Goal: Information Seeking & Learning: Learn about a topic

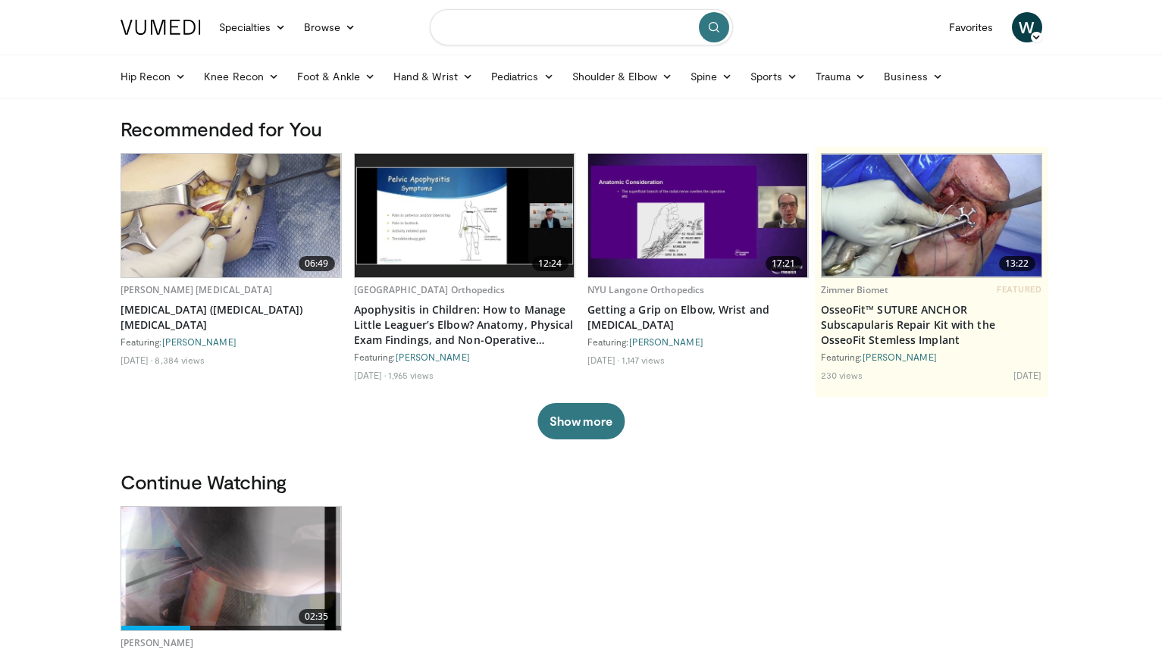
click at [512, 32] on input "Search topics, interventions" at bounding box center [581, 27] width 303 height 36
type input "**********"
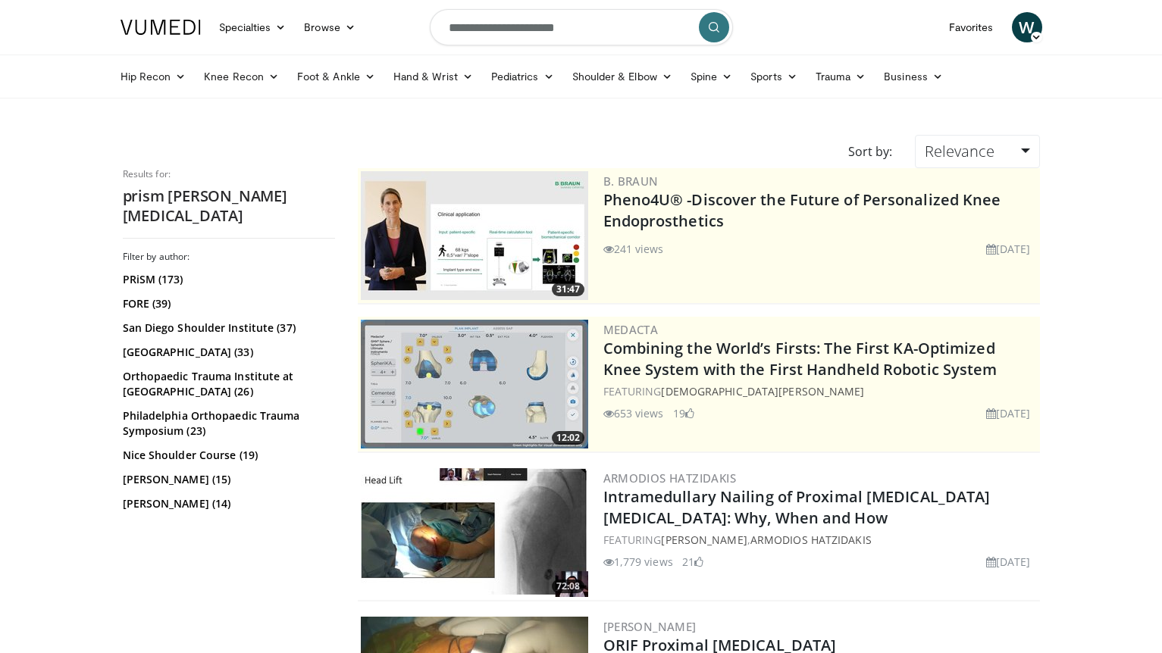
click at [519, 27] on input "**********" at bounding box center [581, 27] width 303 height 36
type input "**********"
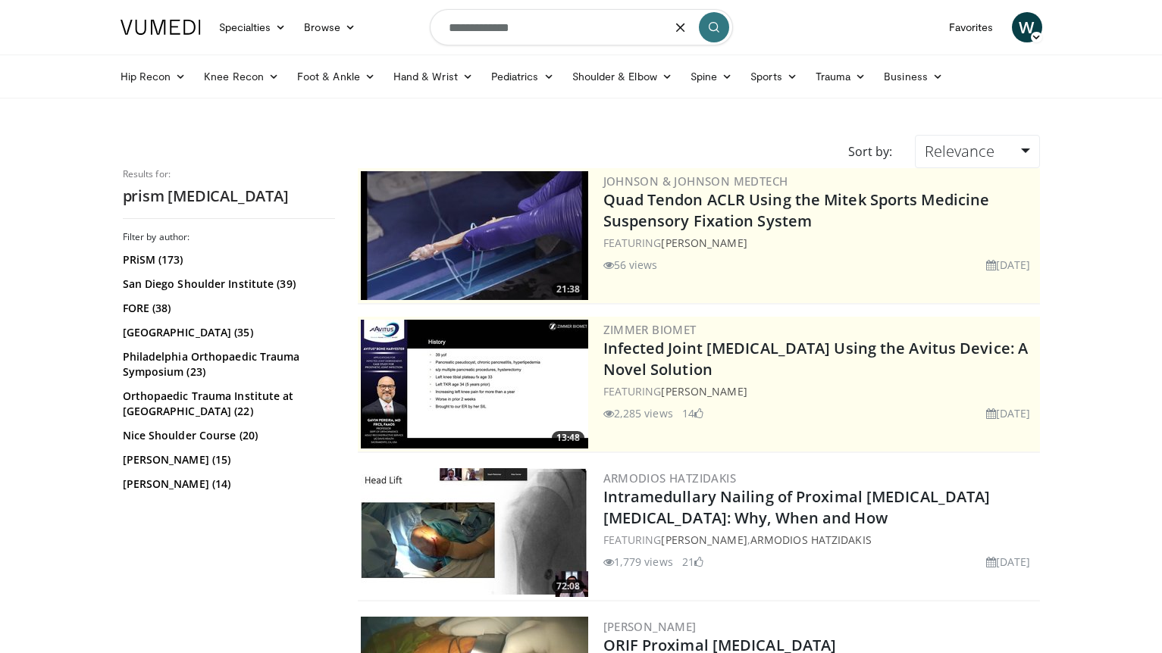
click at [576, 30] on input "**********" at bounding box center [581, 27] width 303 height 36
type input "**********"
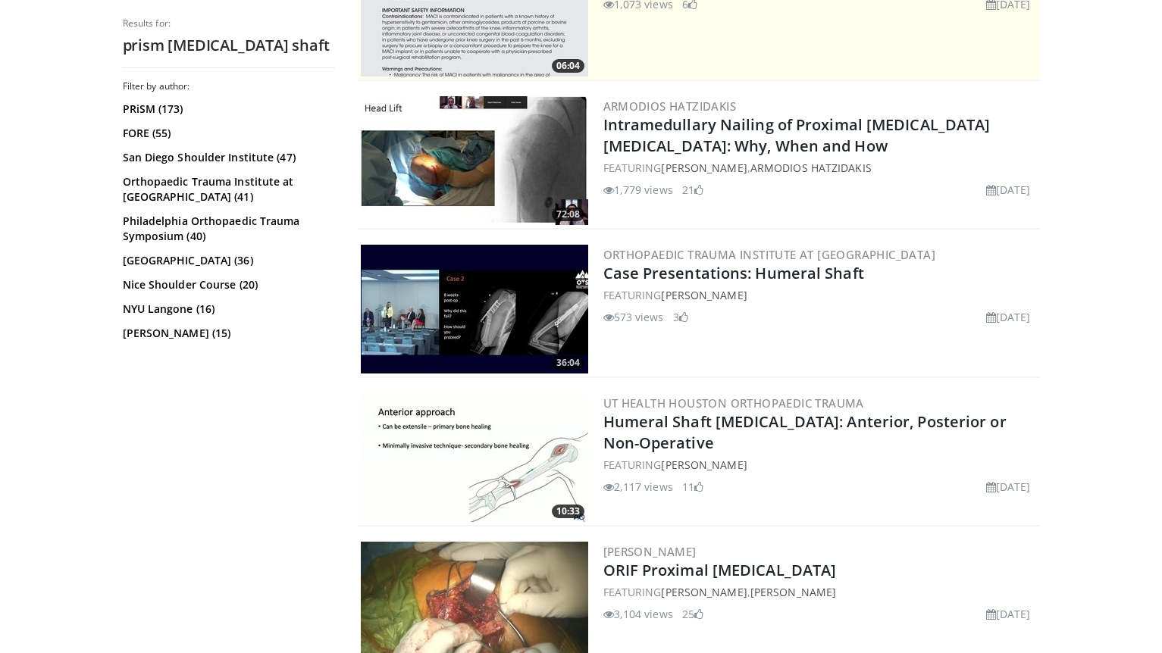
scroll to position [375, 0]
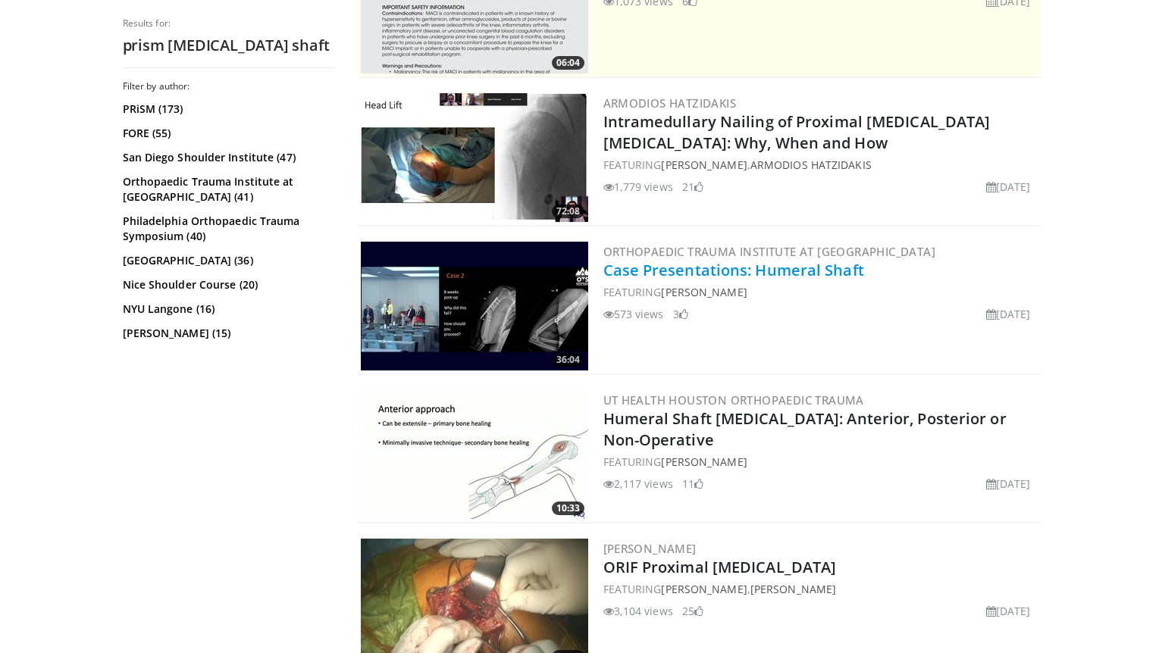
click at [694, 272] on link "Case Presentations: Humeral Shaft" at bounding box center [733, 270] width 261 height 20
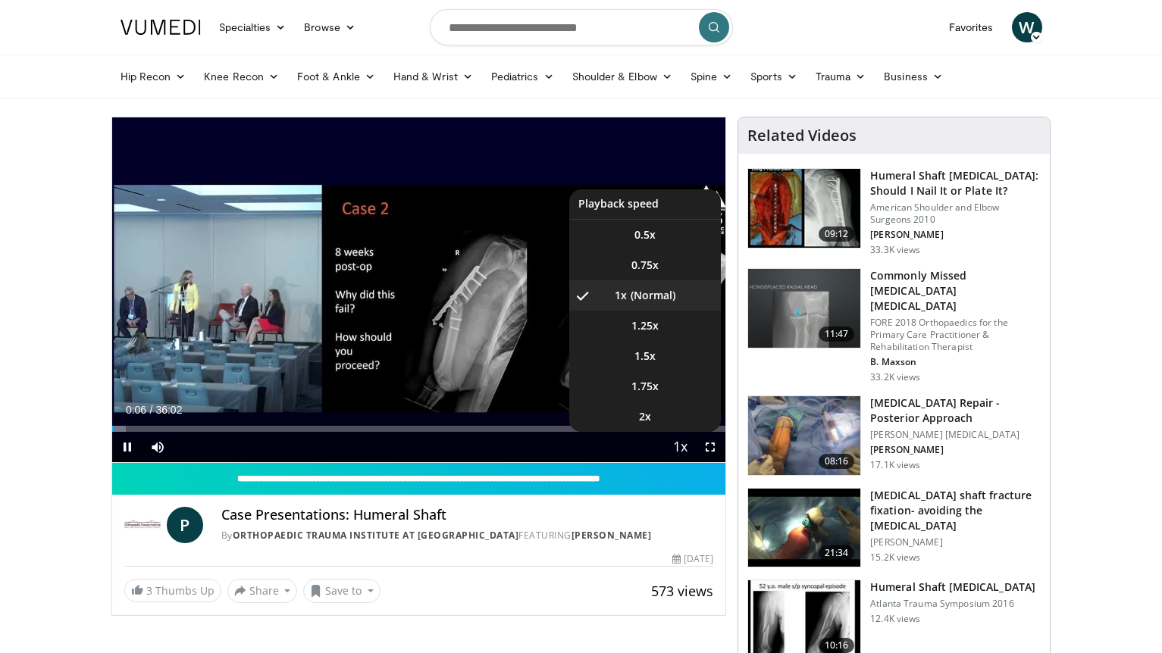
click at [681, 450] on span "Video Player" at bounding box center [679, 448] width 21 height 30
click at [650, 408] on li "2x" at bounding box center [645, 417] width 152 height 30
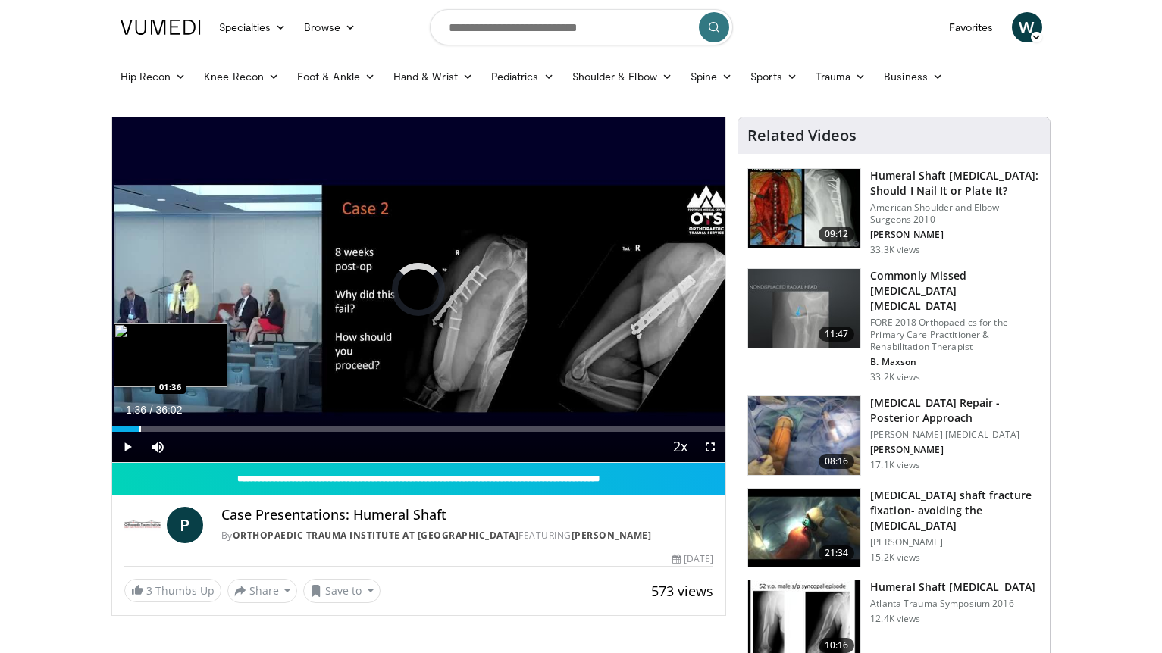
click at [139, 429] on div "Progress Bar" at bounding box center [140, 429] width 2 height 6
click at [162, 429] on div "Progress Bar" at bounding box center [163, 429] width 2 height 6
click at [185, 429] on div "Progress Bar" at bounding box center [186, 429] width 2 height 6
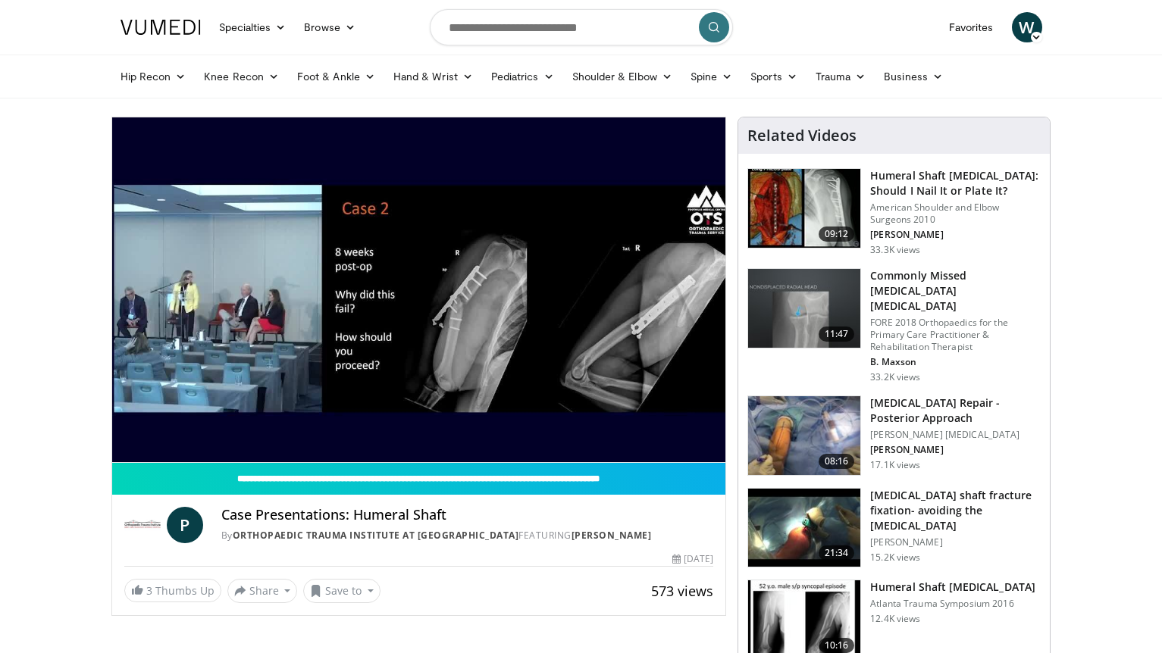
click at [196, 431] on video-js "**********" at bounding box center [419, 291] width 614 height 346
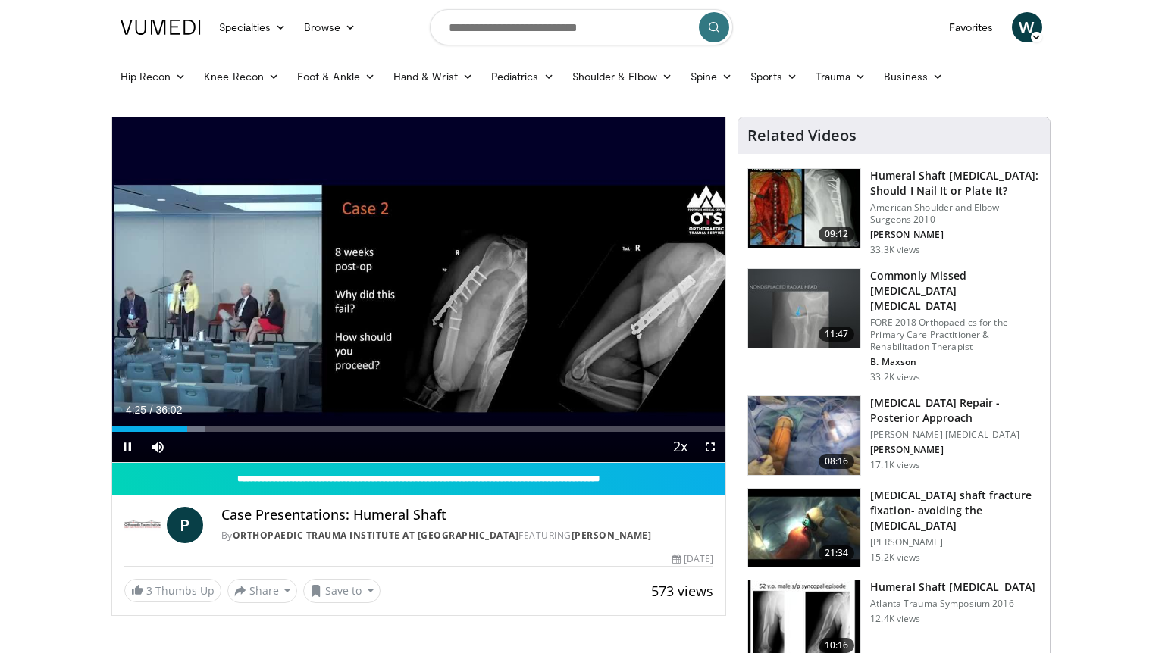
click at [206, 434] on div "Current Time 4:25 / Duration 36:02 Pause Skip Backward Skip Forward Mute Loaded…" at bounding box center [419, 447] width 614 height 30
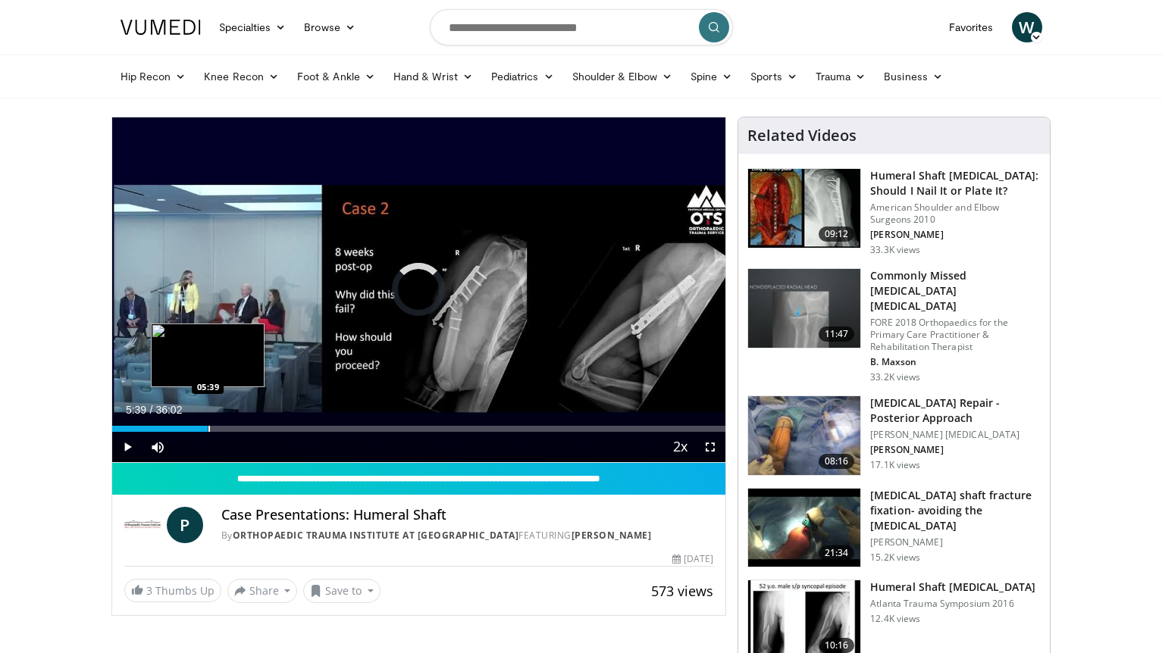
click at [208, 430] on div "Progress Bar" at bounding box center [209, 429] width 2 height 6
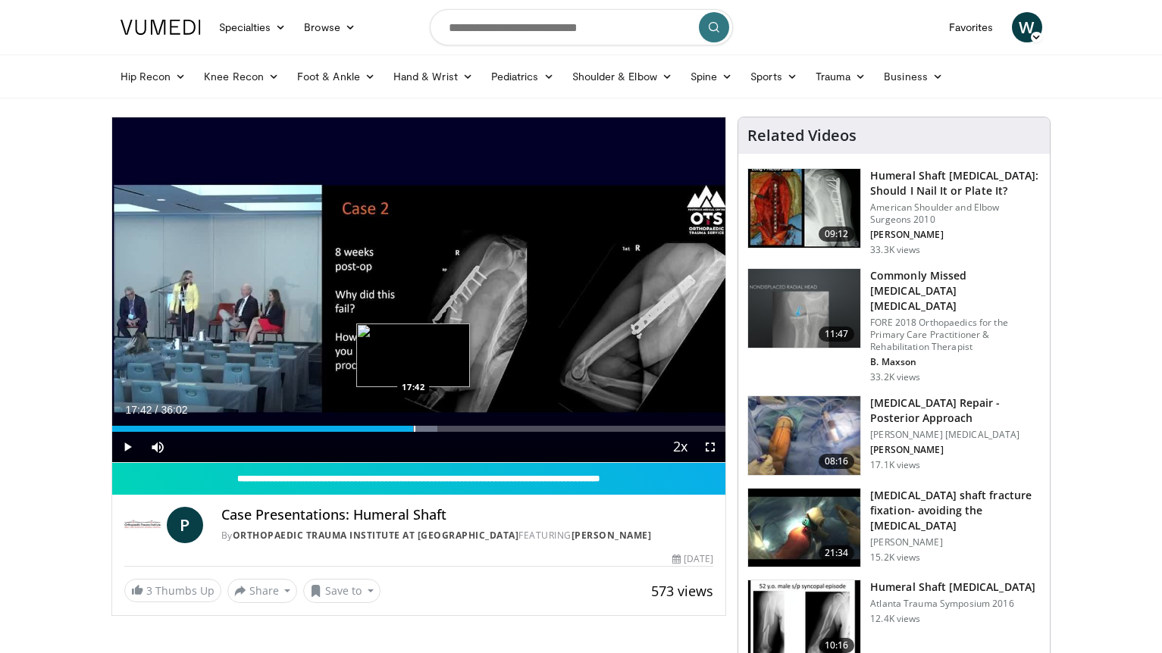
click at [414, 429] on div "Progress Bar" at bounding box center [415, 429] width 2 height 6
click at [408, 431] on div "Progress Bar" at bounding box center [409, 429] width 2 height 6
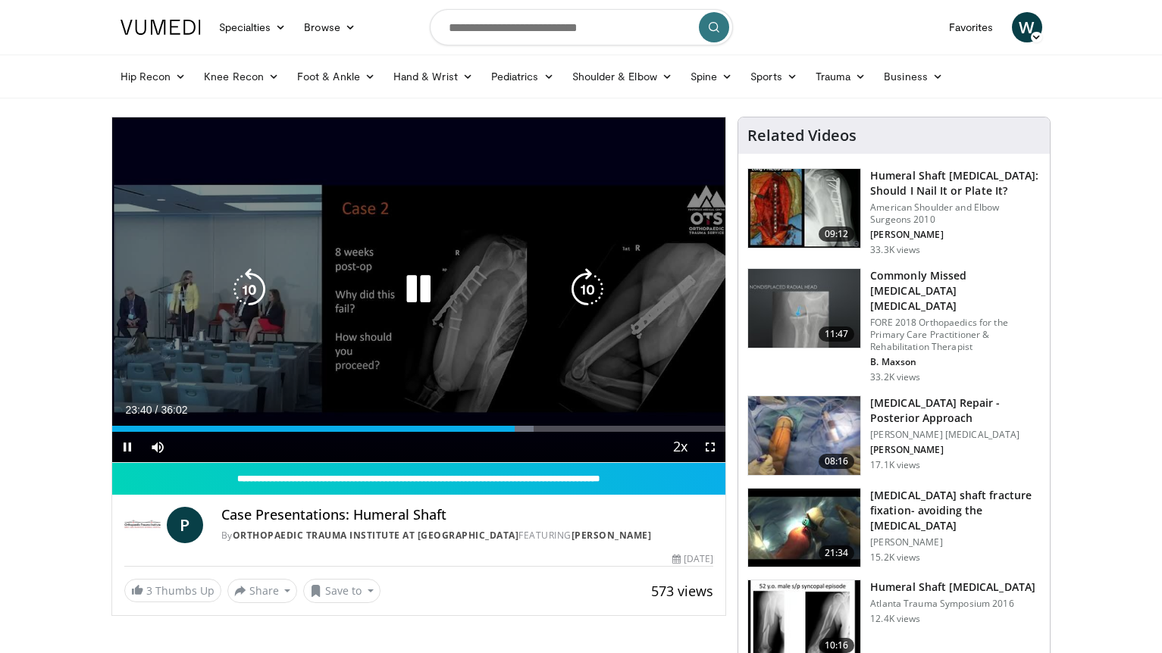
click at [584, 298] on icon "Video Player" at bounding box center [587, 289] width 42 height 42
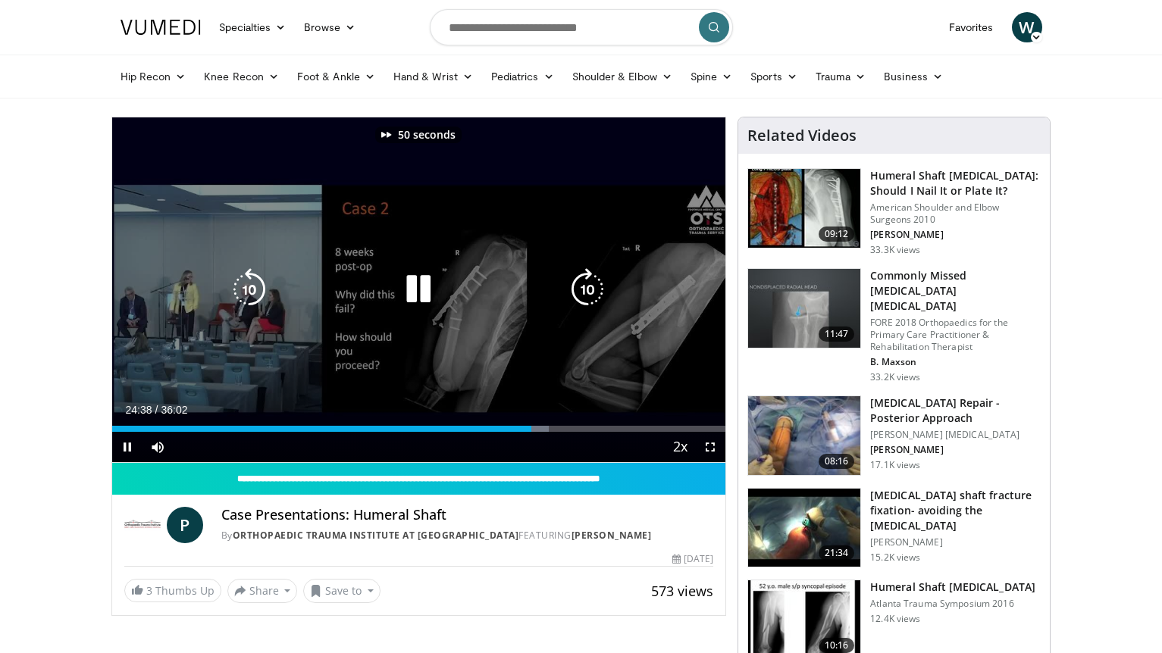
click at [585, 293] on icon "Video Player" at bounding box center [587, 289] width 42 height 42
click at [589, 281] on icon "Video Player" at bounding box center [587, 289] width 42 height 42
click at [588, 287] on icon "Video Player" at bounding box center [587, 289] width 42 height 42
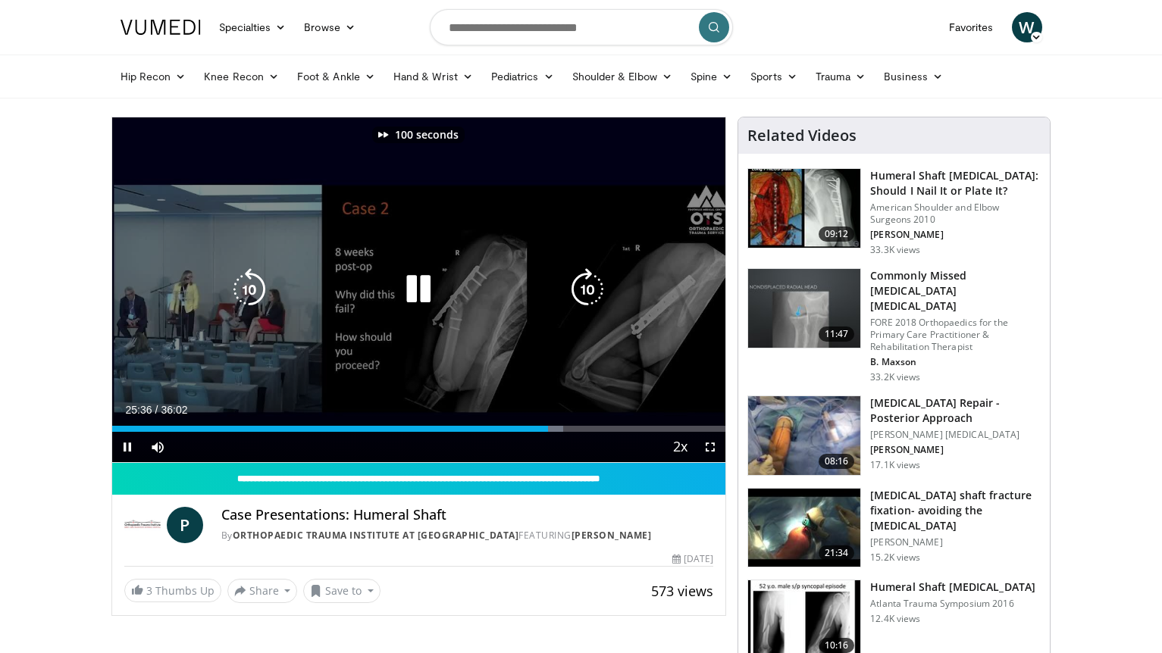
click at [588, 287] on icon "Video Player" at bounding box center [587, 289] width 42 height 42
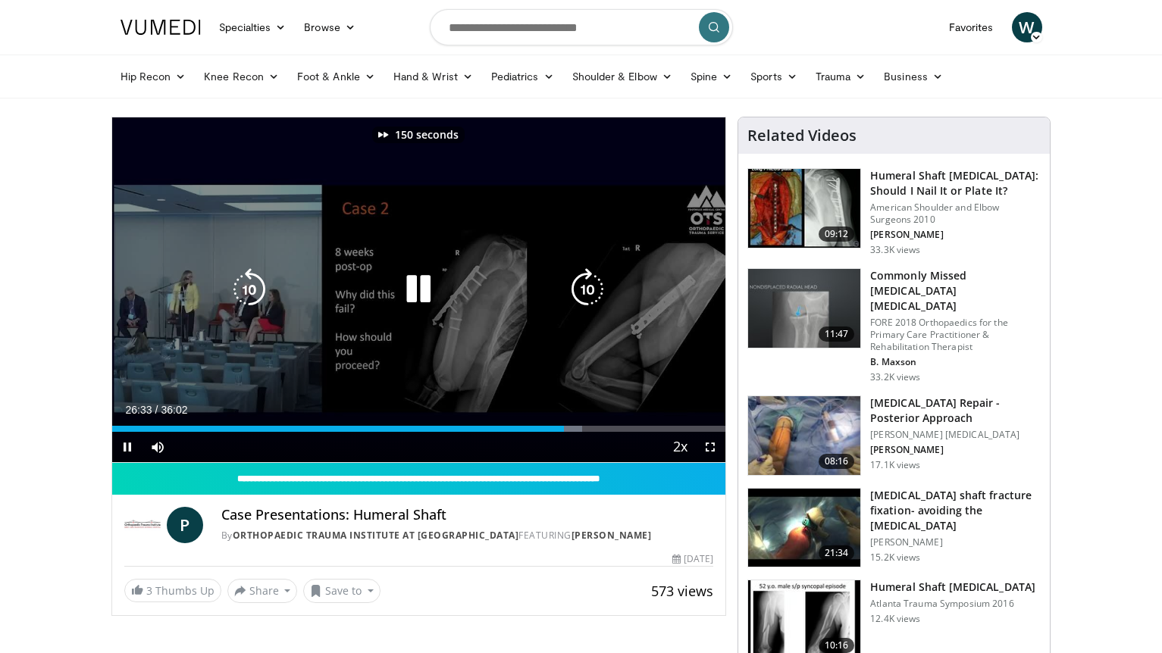
click at [588, 287] on icon "Video Player" at bounding box center [587, 289] width 42 height 42
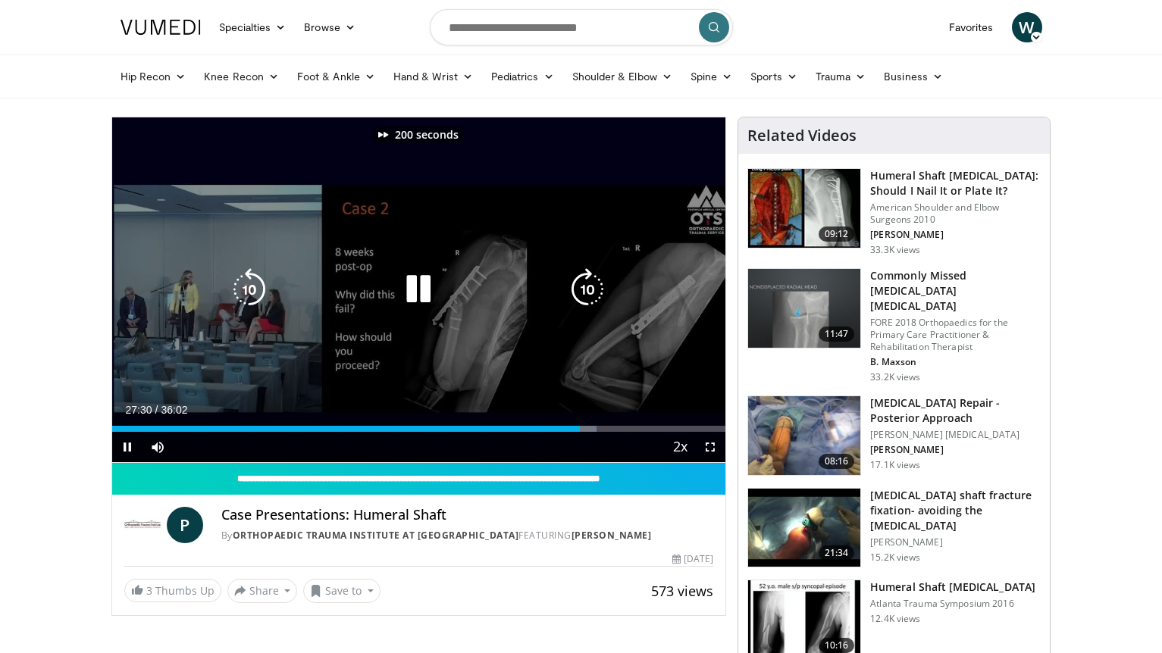
click at [588, 287] on icon "Video Player" at bounding box center [587, 289] width 42 height 42
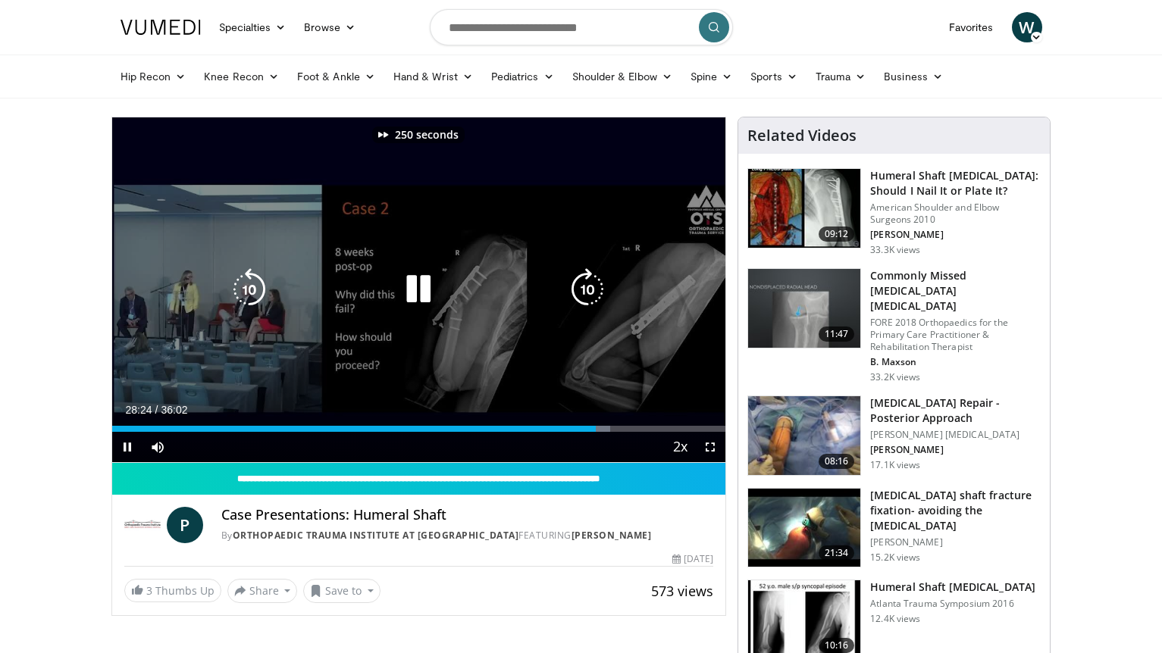
click at [588, 287] on icon "Video Player" at bounding box center [587, 289] width 42 height 42
click at [586, 287] on icon "Video Player" at bounding box center [587, 289] width 42 height 42
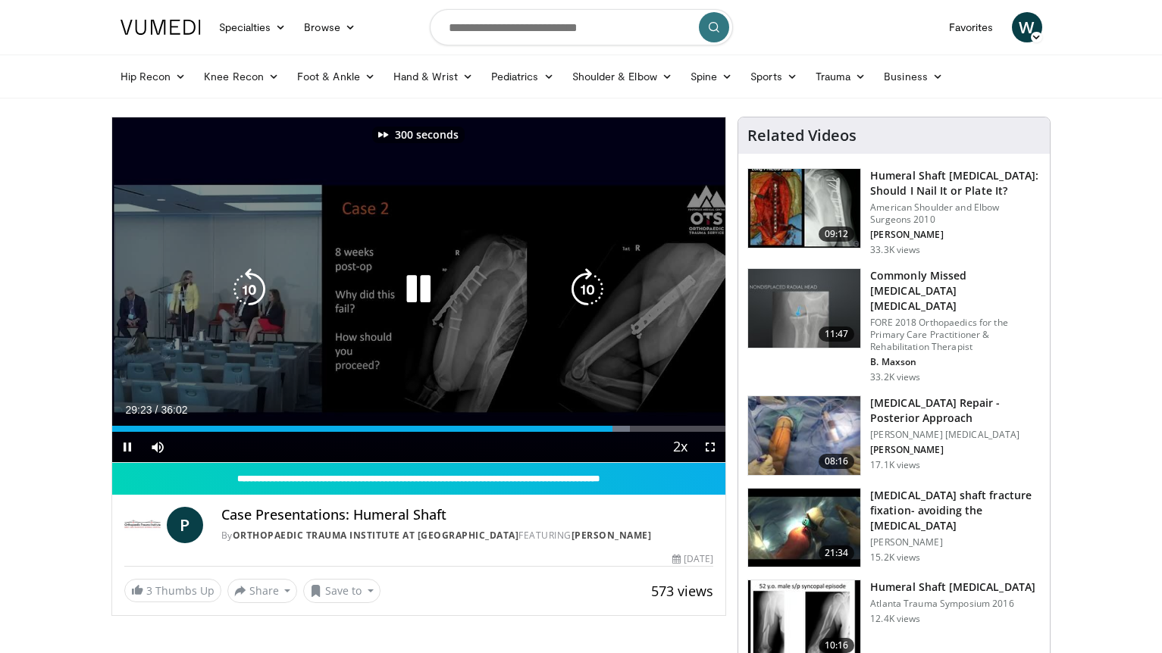
click at [586, 287] on icon "Video Player" at bounding box center [587, 289] width 42 height 42
click at [594, 280] on icon "Video Player" at bounding box center [587, 289] width 42 height 42
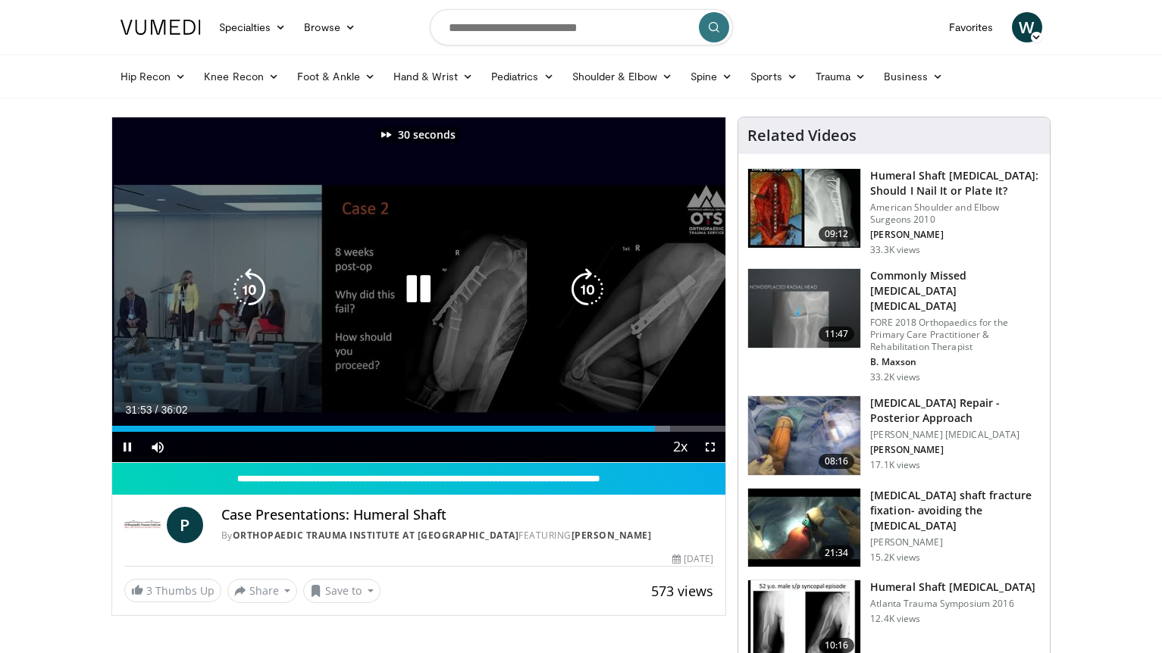
click at [594, 280] on icon "Video Player" at bounding box center [587, 289] width 42 height 42
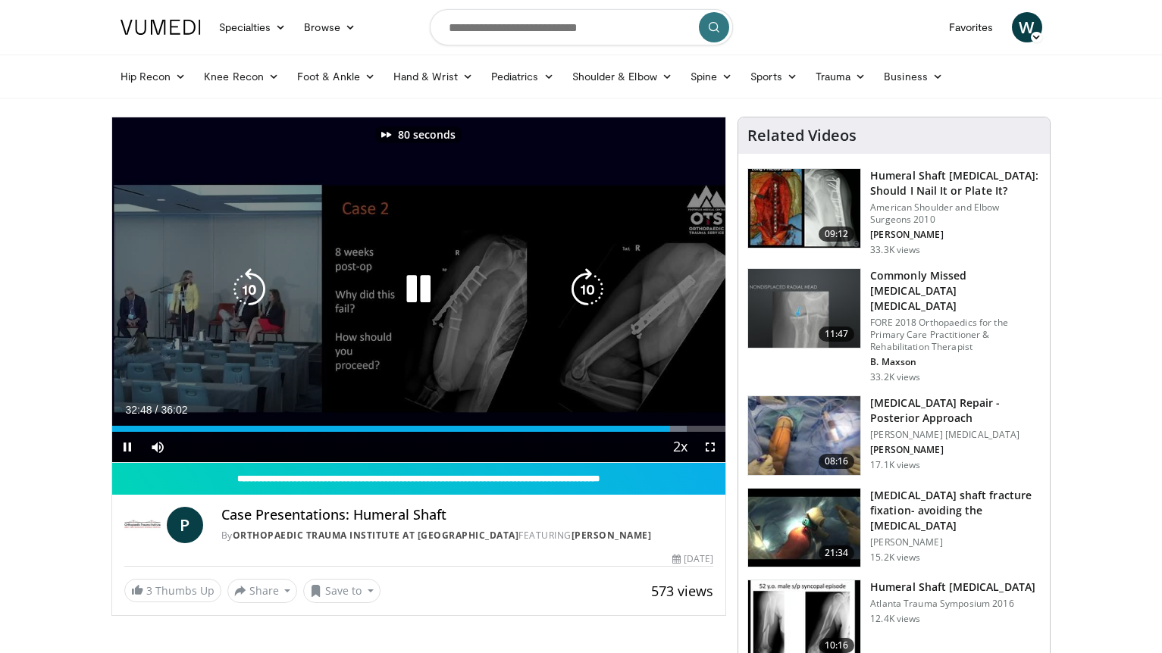
click at [594, 280] on icon "Video Player" at bounding box center [587, 289] width 42 height 42
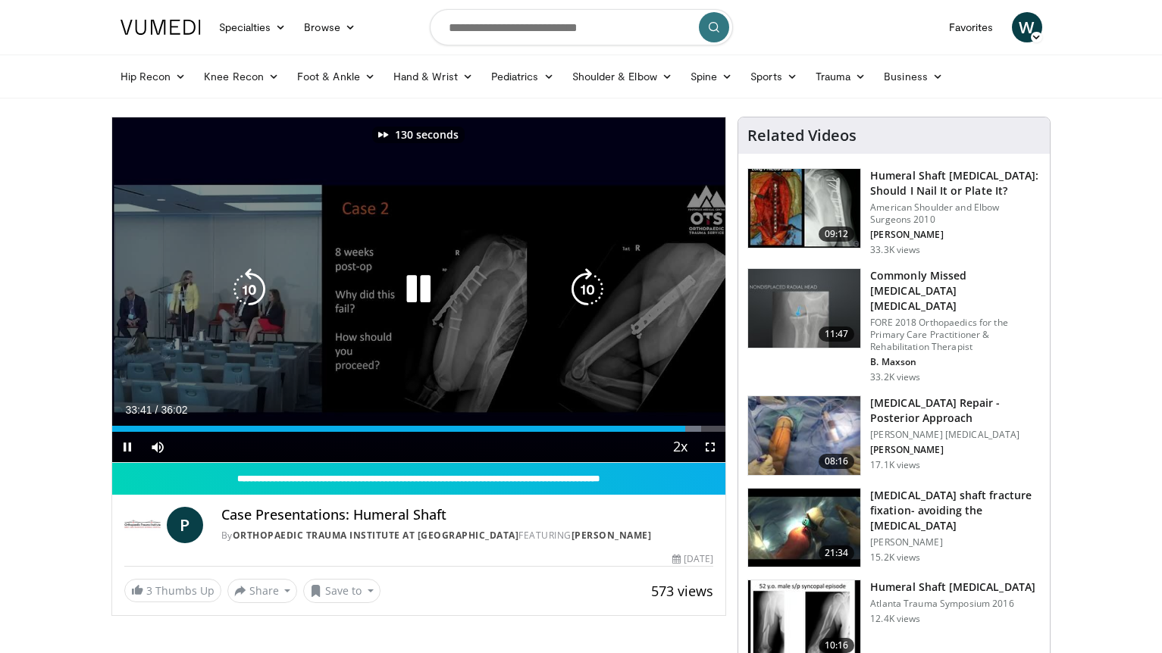
click at [594, 280] on icon "Video Player" at bounding box center [587, 289] width 42 height 42
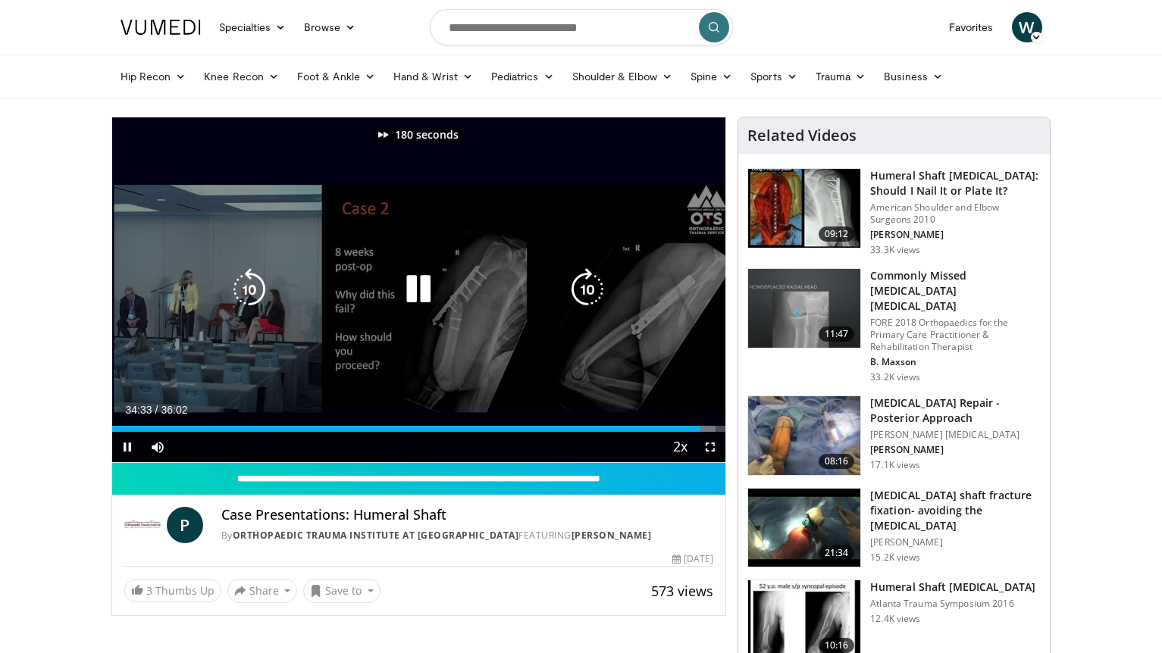
click at [594, 280] on icon "Video Player" at bounding box center [587, 289] width 42 height 42
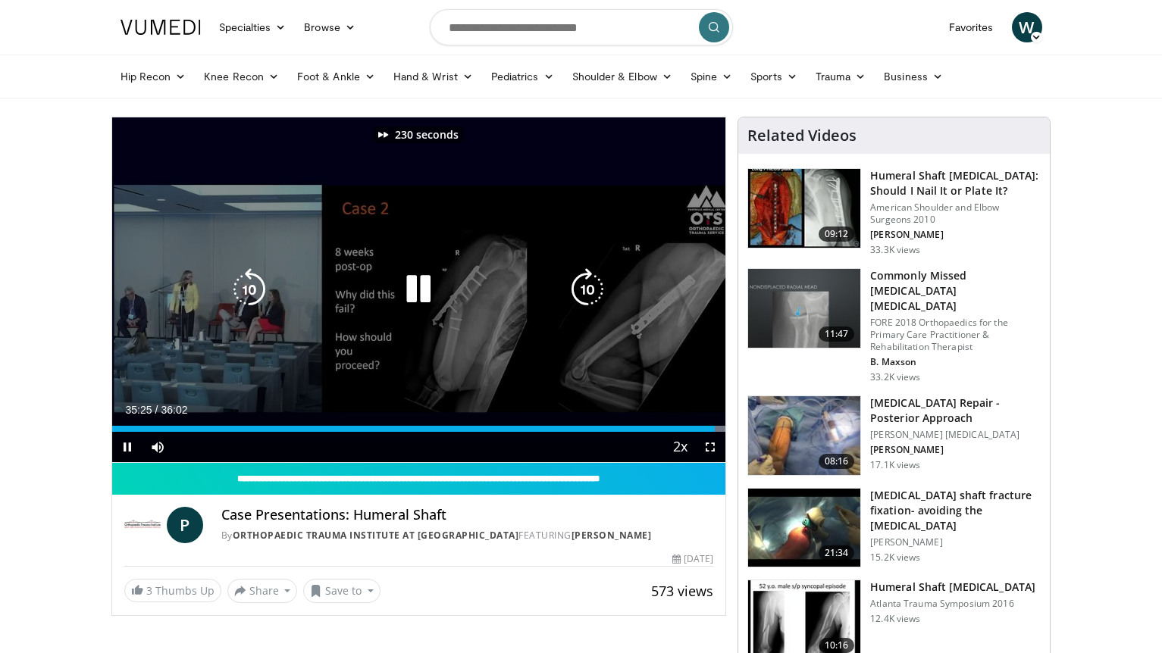
click at [594, 280] on icon "Video Player" at bounding box center [587, 289] width 42 height 42
click at [427, 301] on icon "Video Player" at bounding box center [418, 289] width 42 height 42
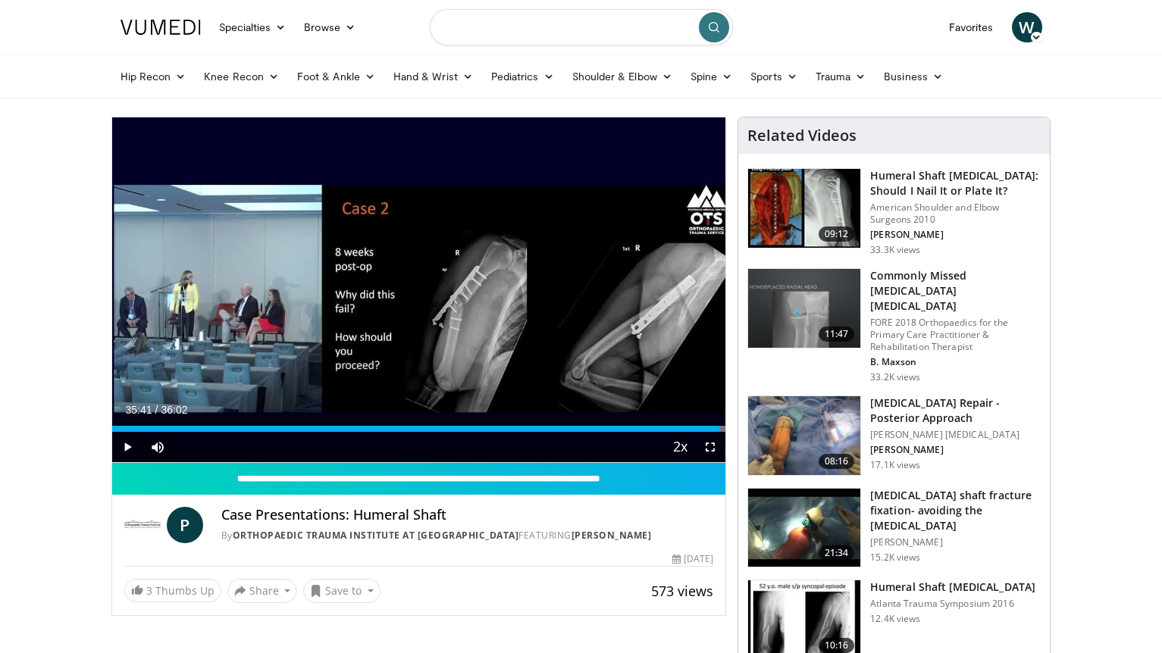
click at [543, 30] on input "Search topics, interventions" at bounding box center [581, 27] width 303 height 36
type input "**********"
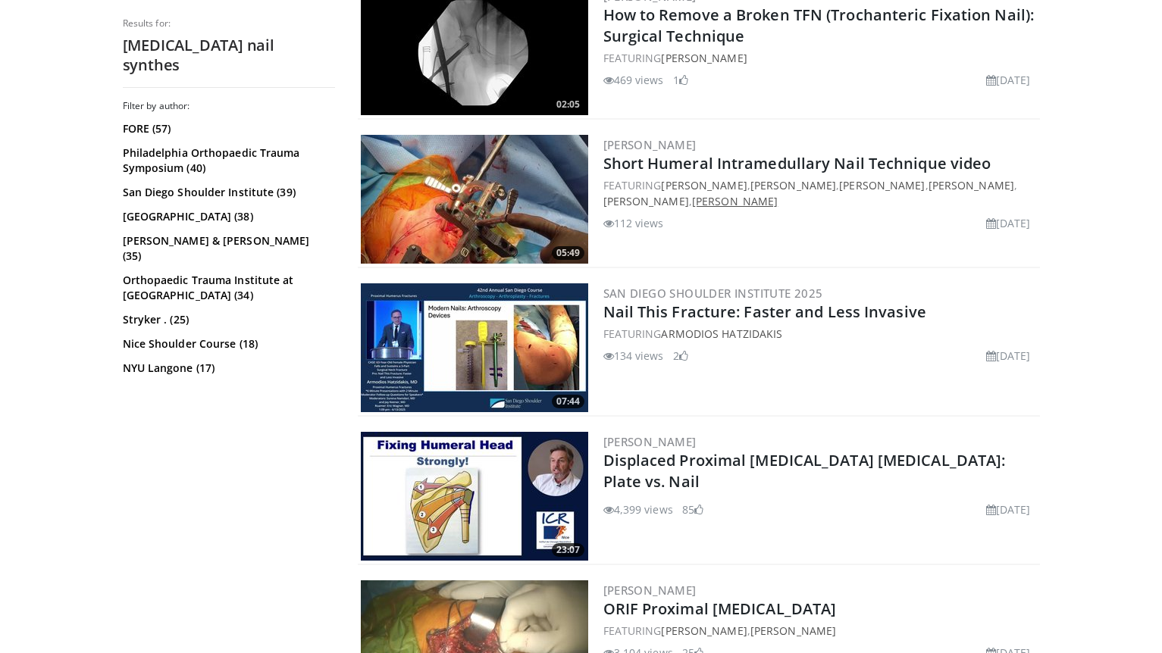
scroll to position [754, 0]
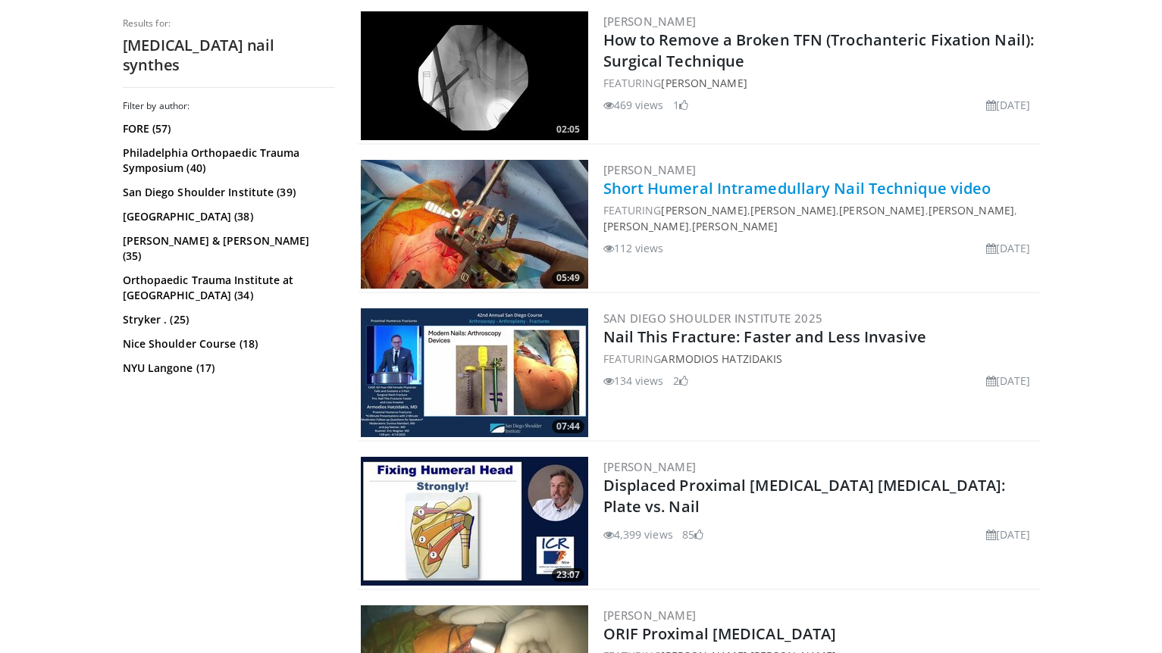
click at [736, 195] on link "Short Humeral Intramedullary Nail Technique video" at bounding box center [797, 188] width 388 height 20
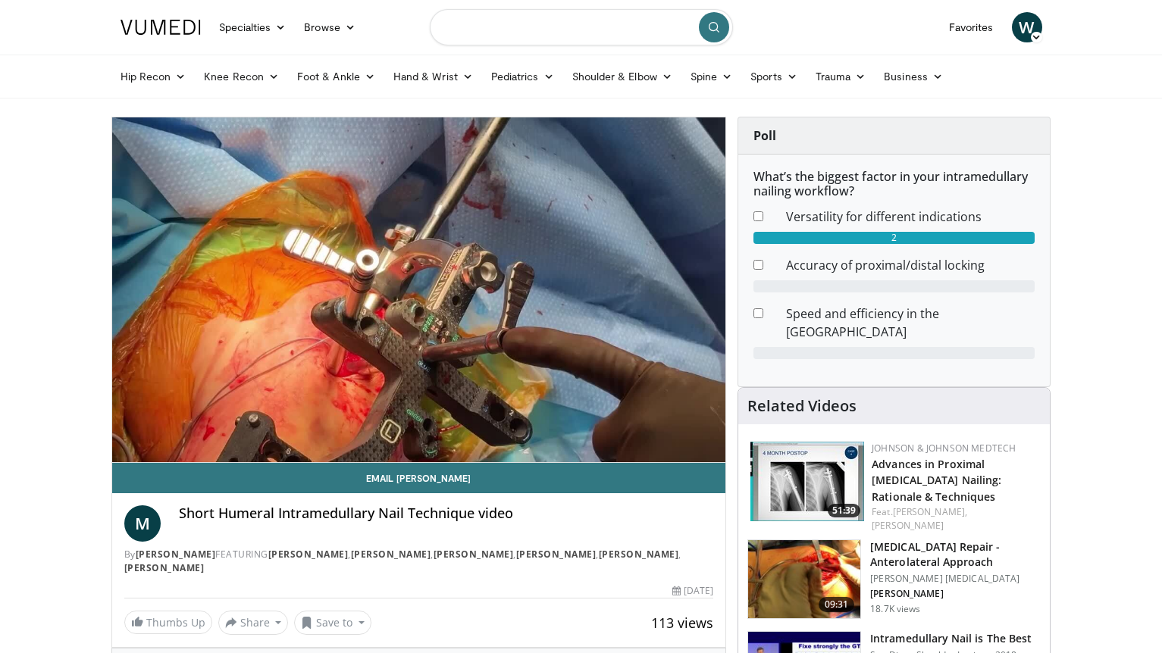
click at [447, 24] on input "Search topics, interventions" at bounding box center [581, 27] width 303 height 36
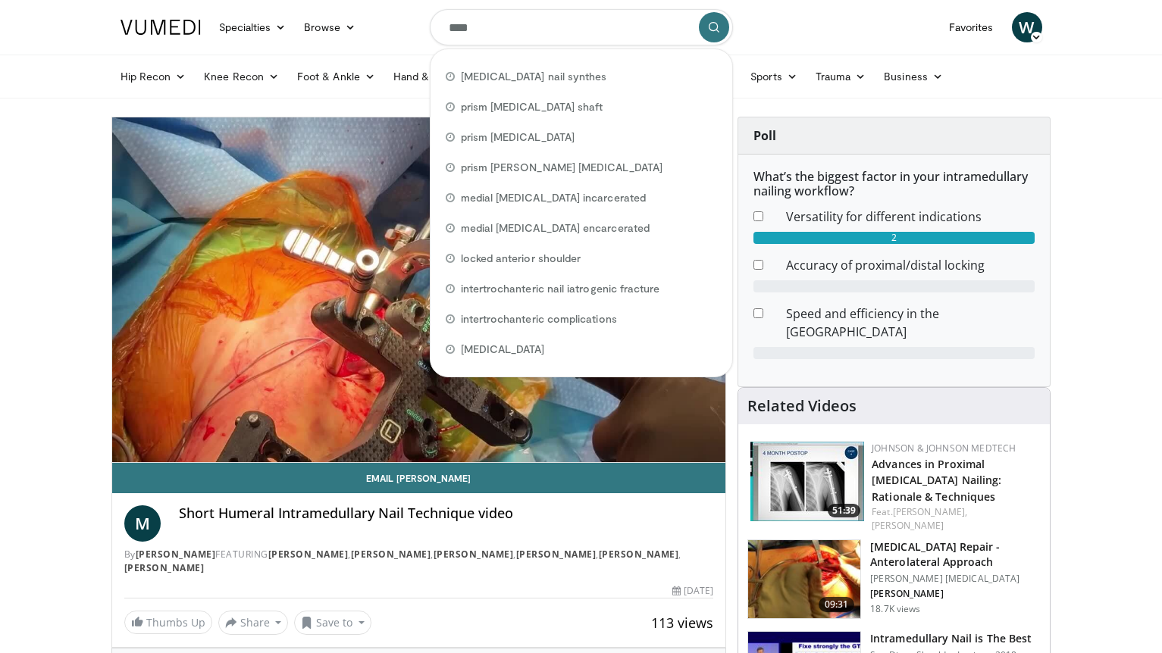
type input "*****"
